Goal: Navigation & Orientation: Find specific page/section

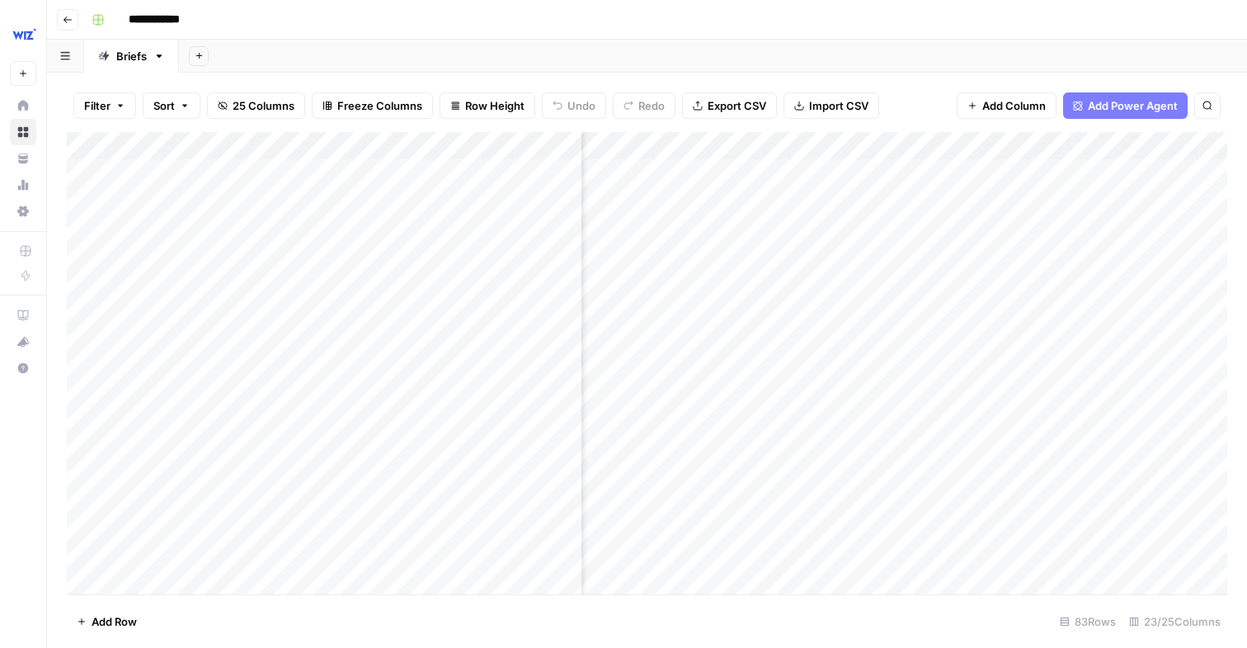
scroll to position [0, 1775]
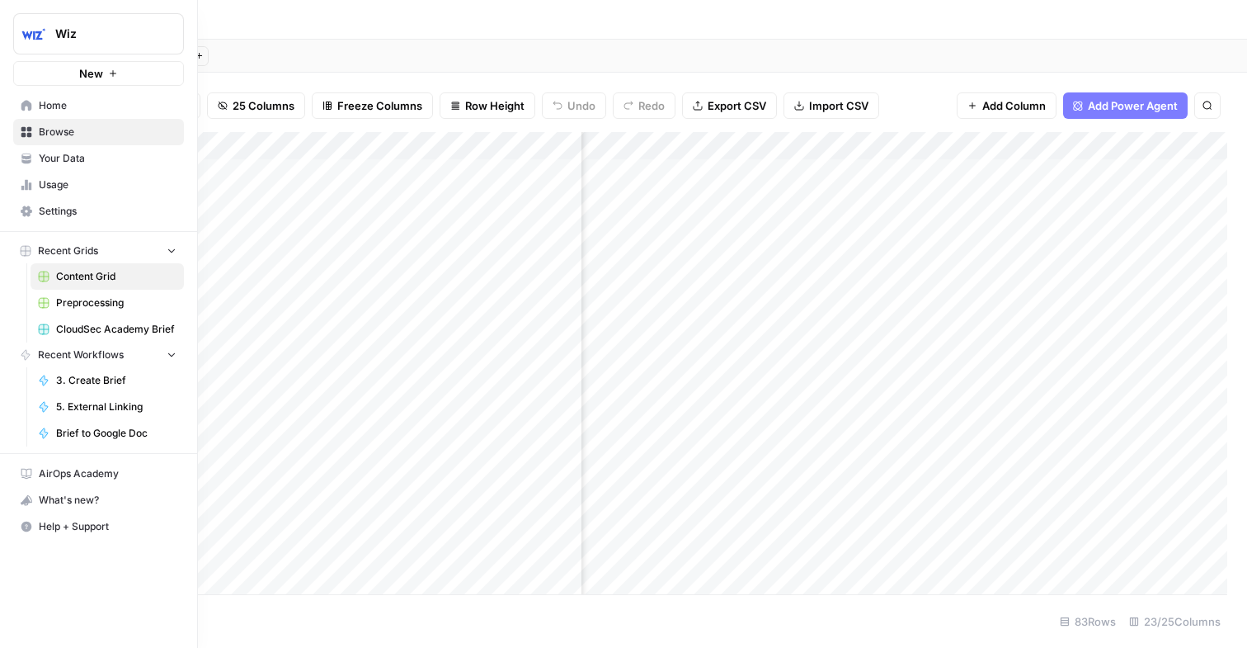
click at [45, 166] on link "Your Data" at bounding box center [98, 158] width 171 height 26
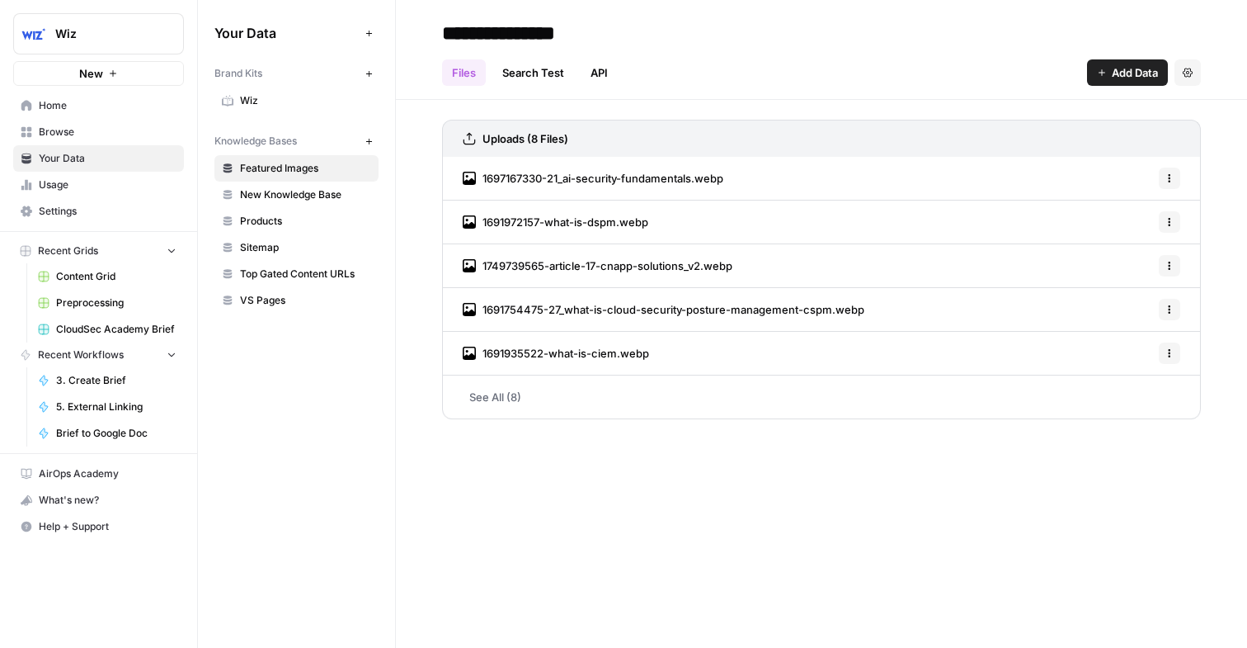
click at [278, 192] on span "New Knowledge Base" at bounding box center [305, 194] width 131 height 15
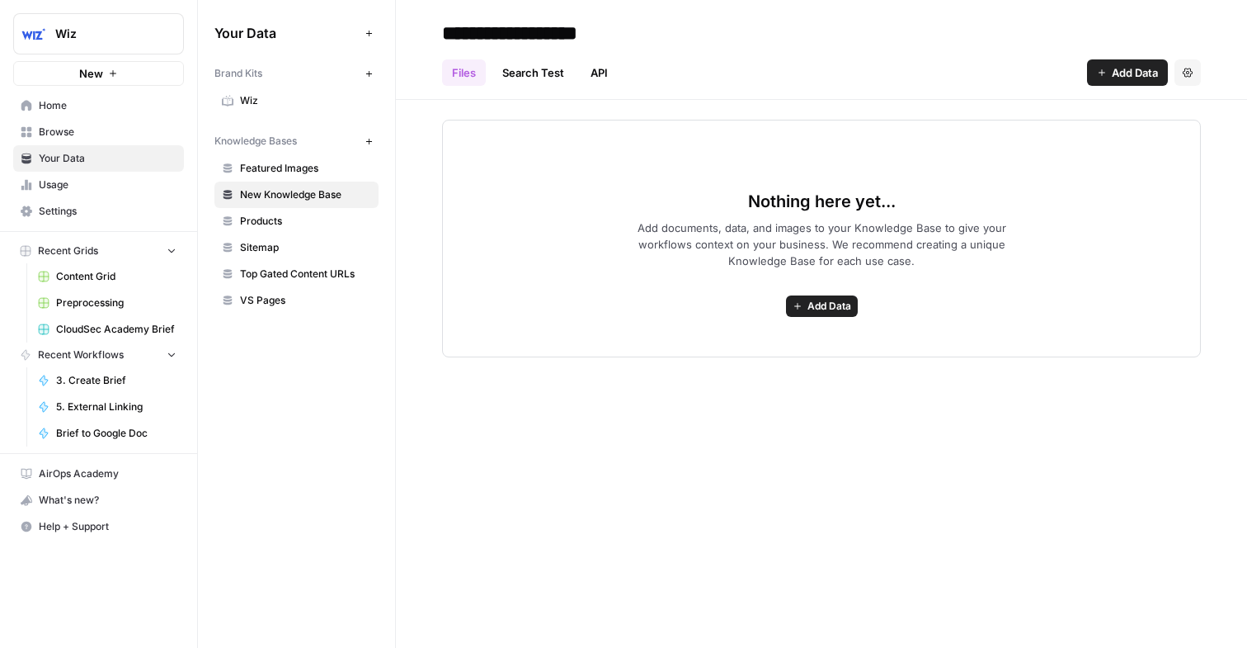
click at [60, 127] on span "Browse" at bounding box center [108, 132] width 138 height 15
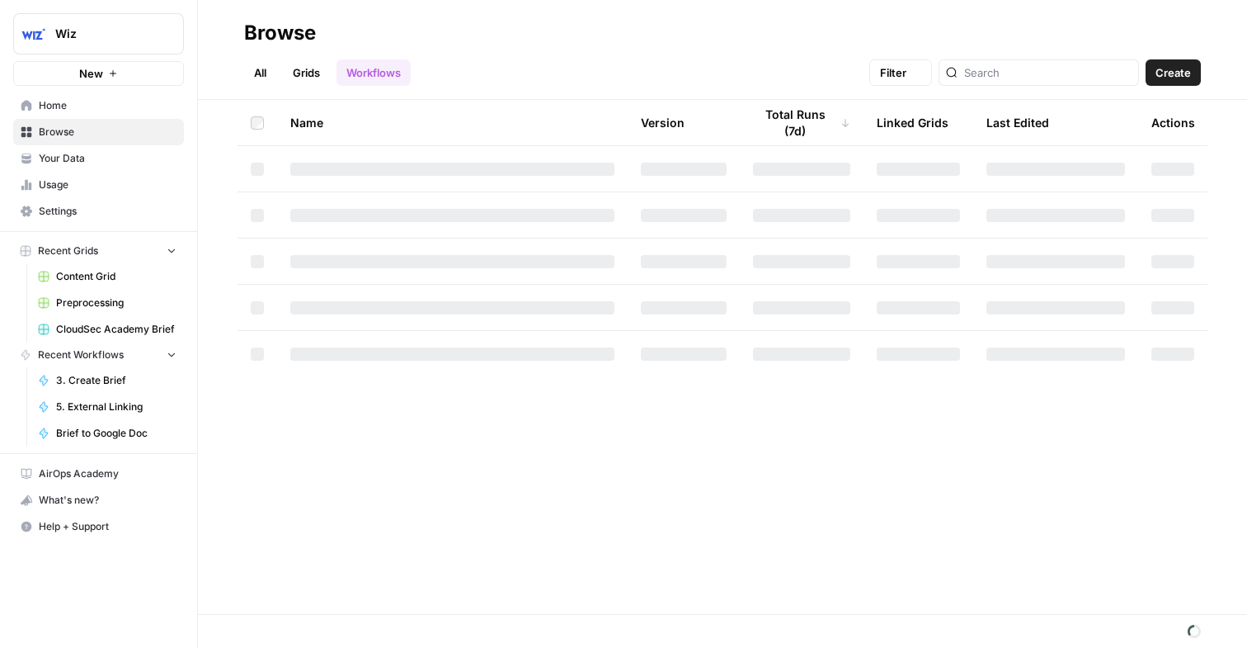
click at [58, 160] on span "Your Data" at bounding box center [108, 158] width 138 height 15
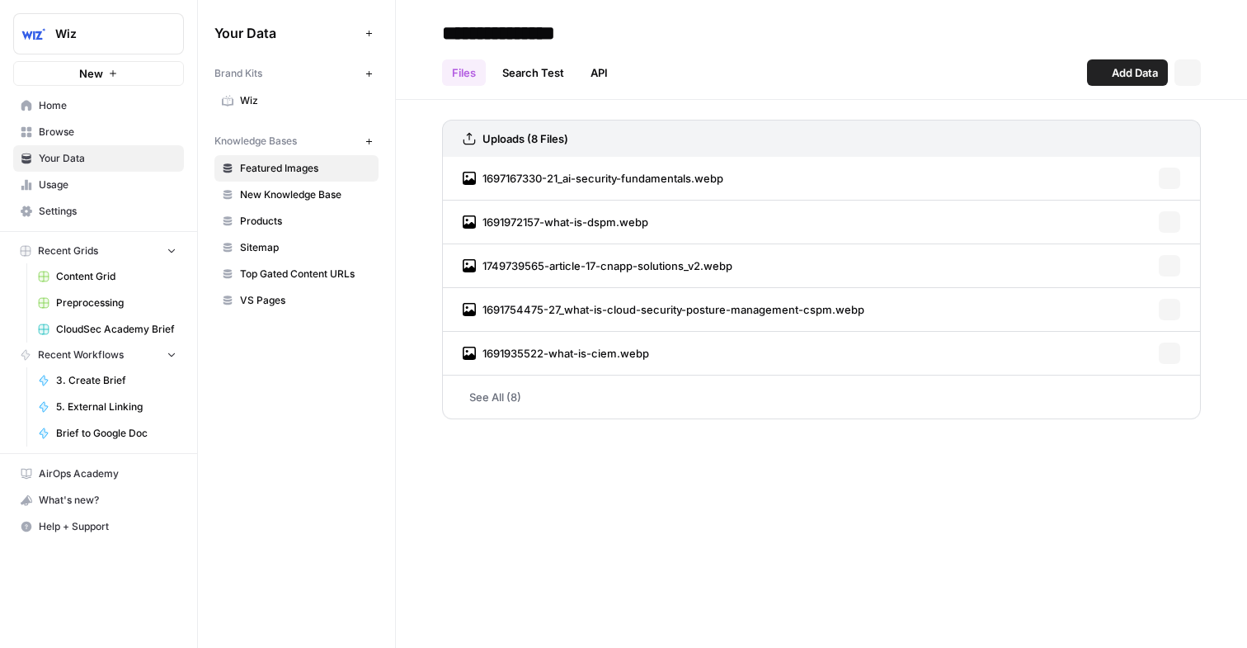
click at [59, 95] on link "Home" at bounding box center [98, 105] width 171 height 26
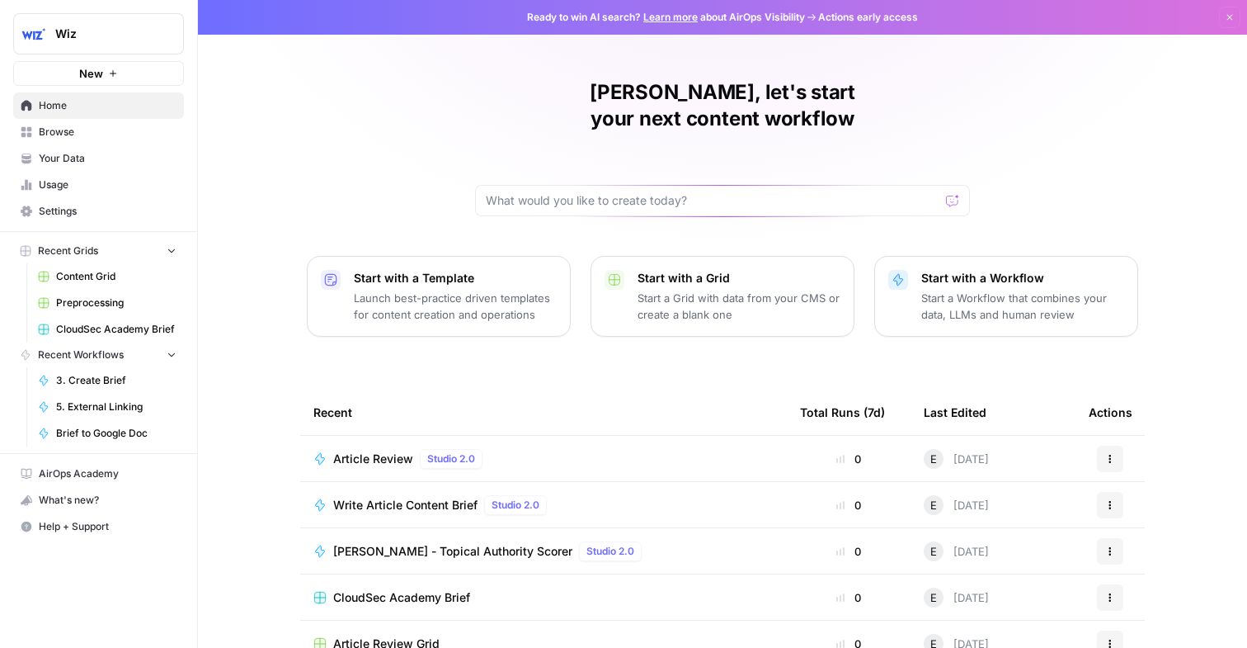
click at [64, 161] on span "Your Data" at bounding box center [108, 158] width 138 height 15
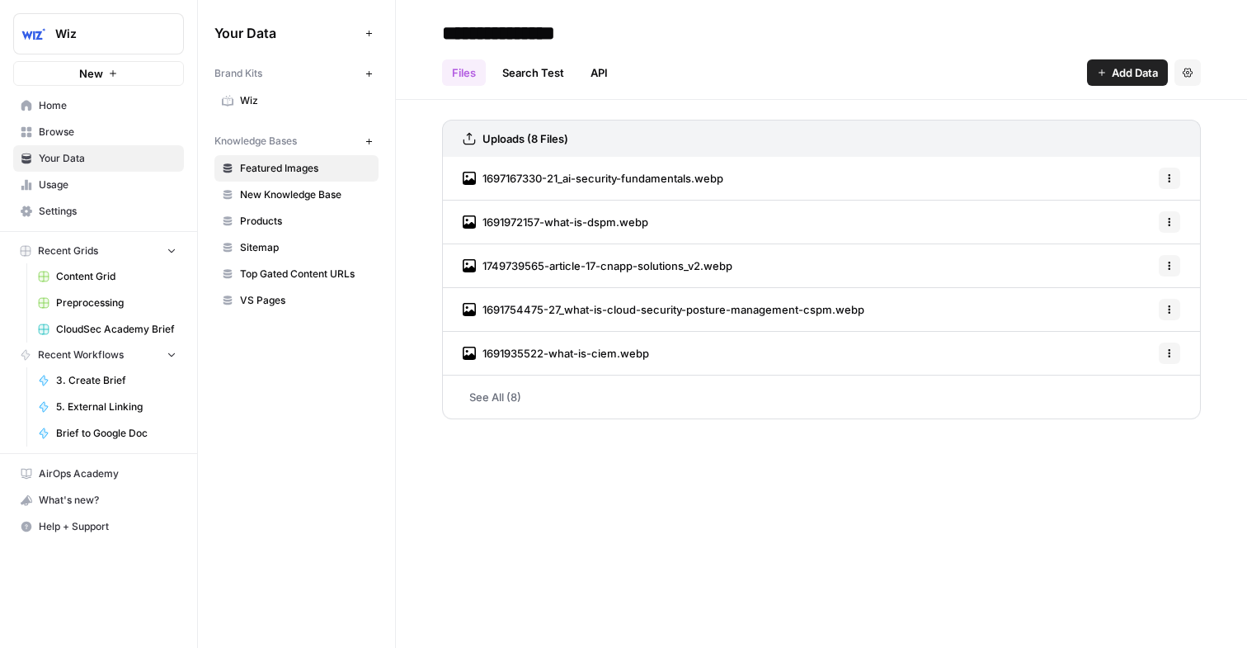
click at [281, 101] on span "Wiz" at bounding box center [305, 100] width 131 height 15
